Goal: Transaction & Acquisition: Download file/media

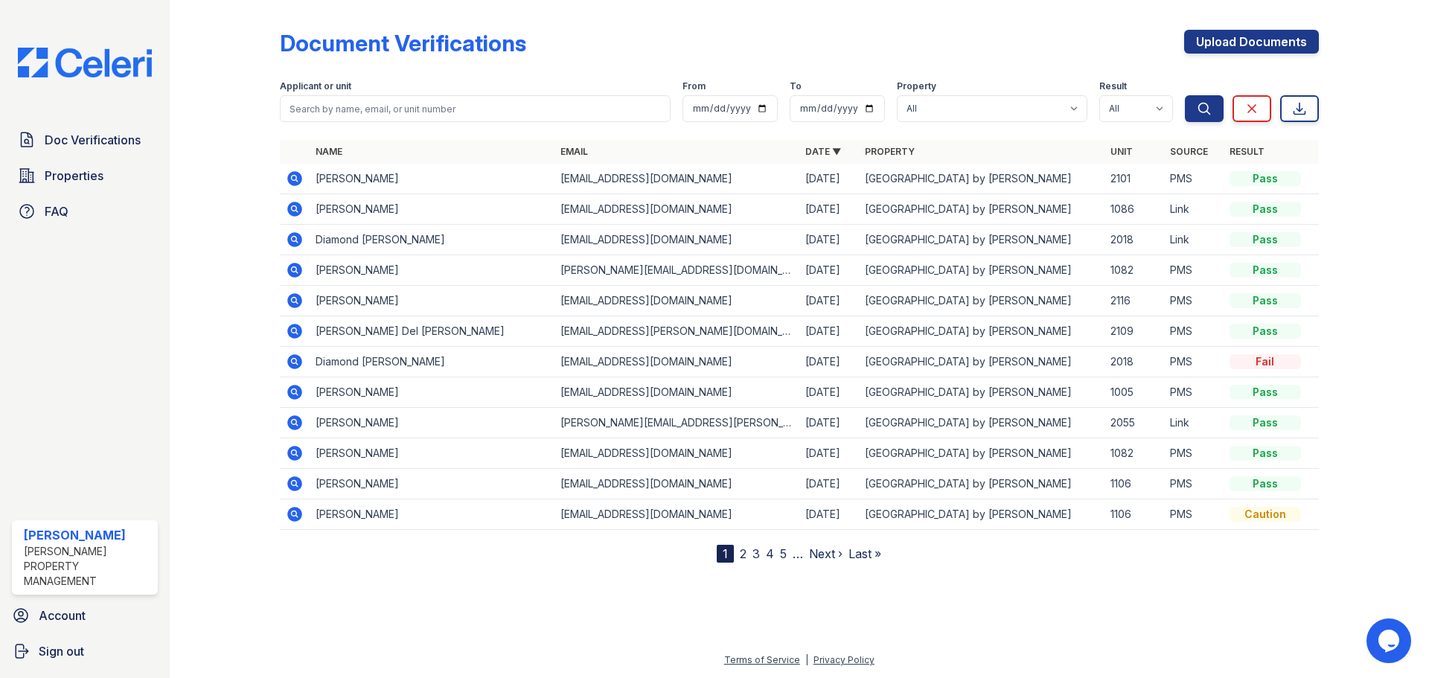
click at [292, 450] on icon at bounding box center [294, 453] width 15 height 15
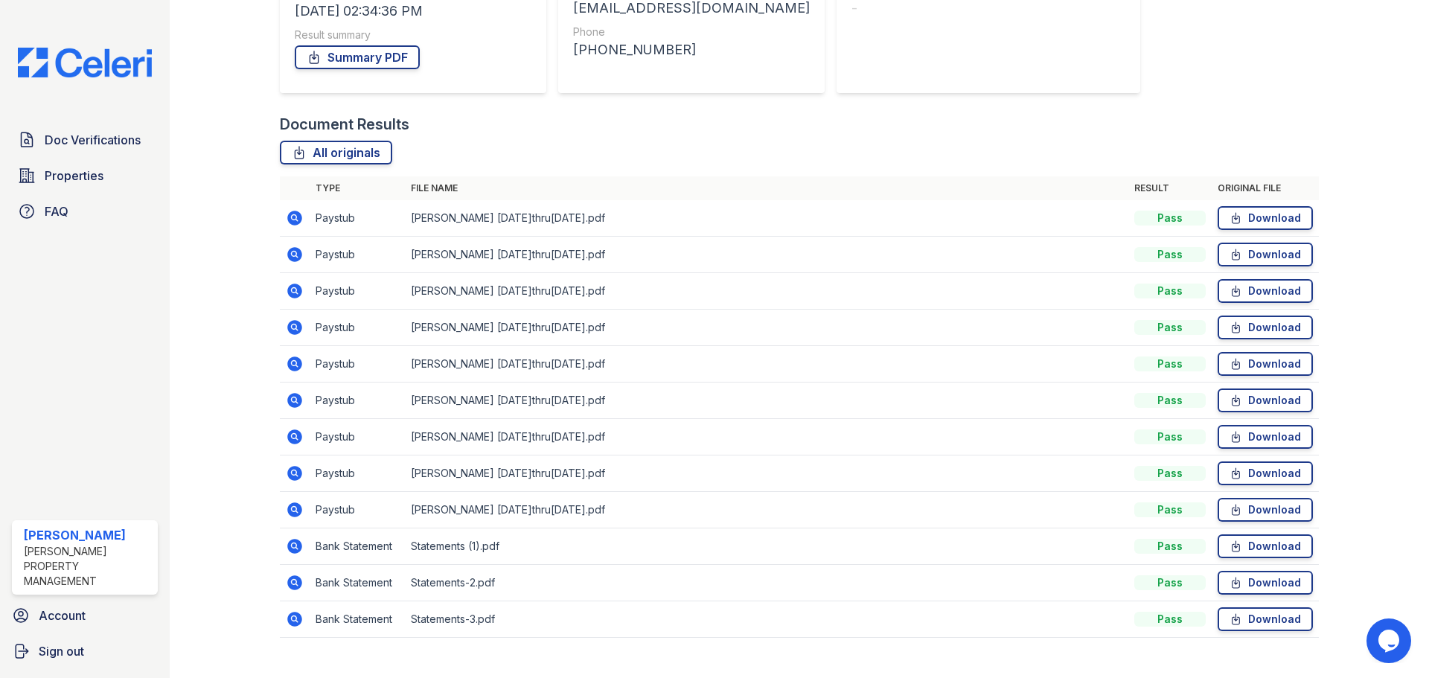
scroll to position [278, 0]
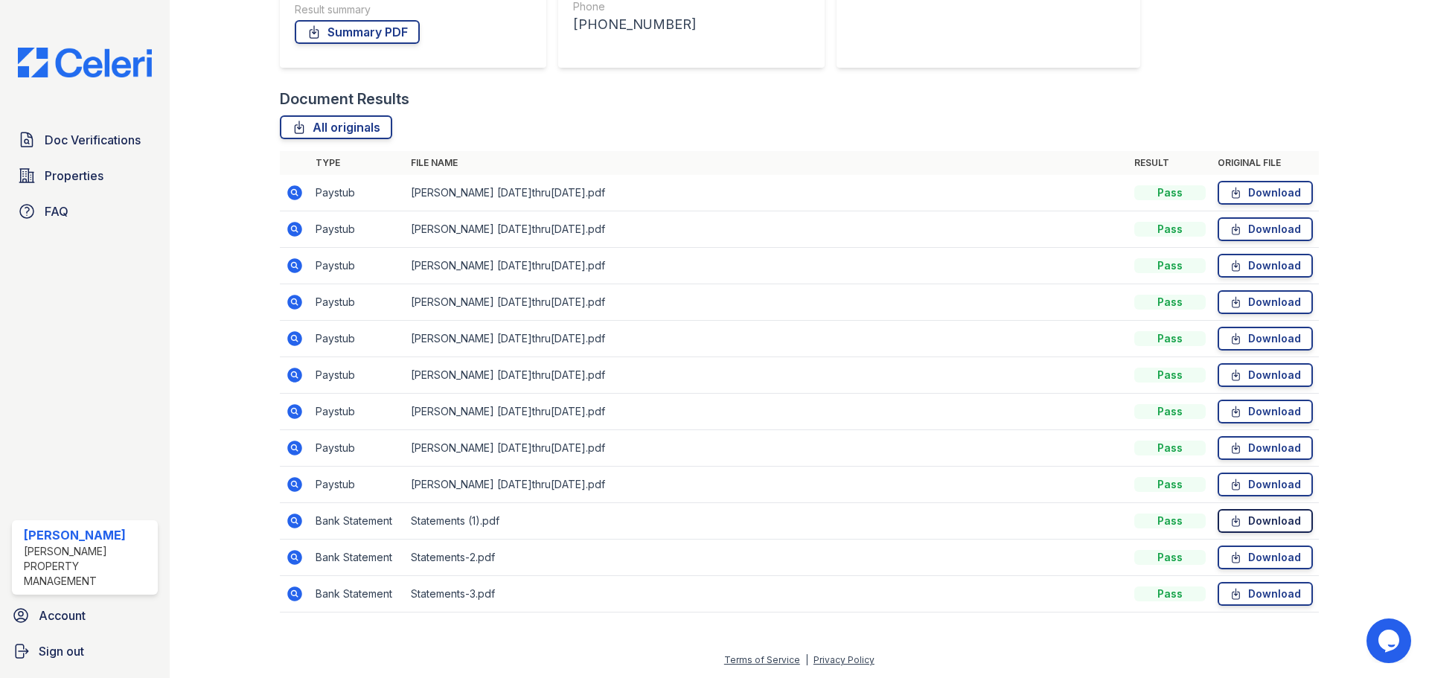
click at [1241, 522] on link "Download" at bounding box center [1265, 521] width 95 height 24
click at [1238, 556] on link "Download" at bounding box center [1265, 558] width 95 height 24
click at [1263, 598] on link "Download" at bounding box center [1265, 594] width 95 height 24
